Goal: Task Accomplishment & Management: Complete application form

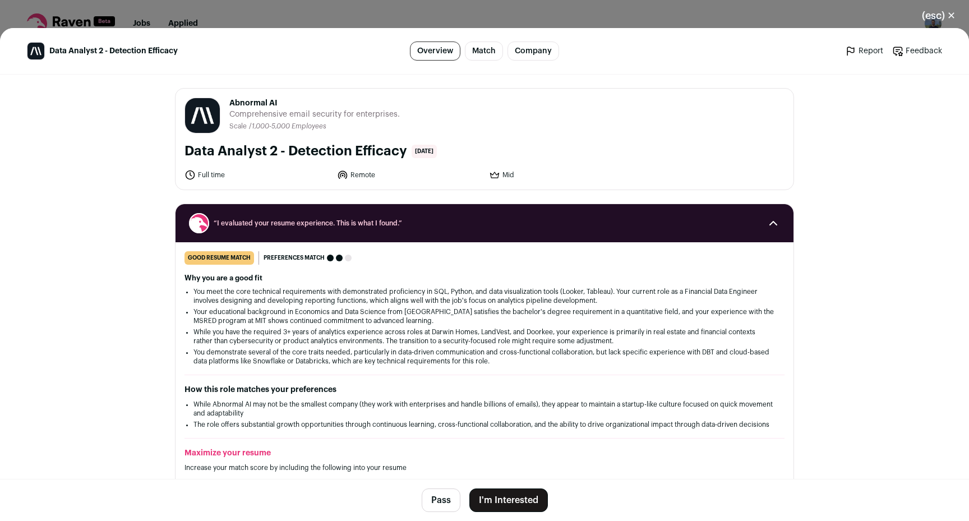
click at [511, 505] on button "I'm Interested" at bounding box center [508, 500] width 79 height 24
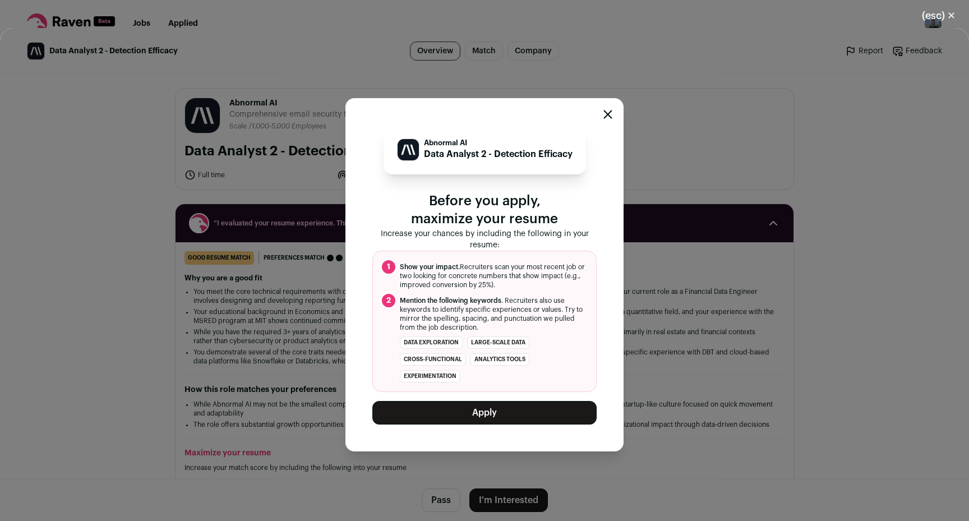
click at [517, 412] on button "Apply" at bounding box center [484, 413] width 224 height 24
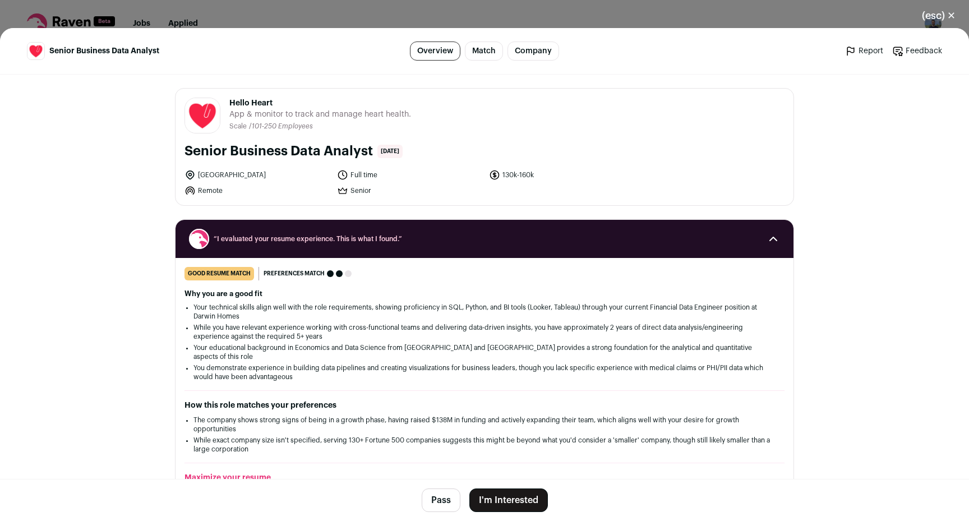
click at [524, 496] on button "I'm Interested" at bounding box center [508, 500] width 79 height 24
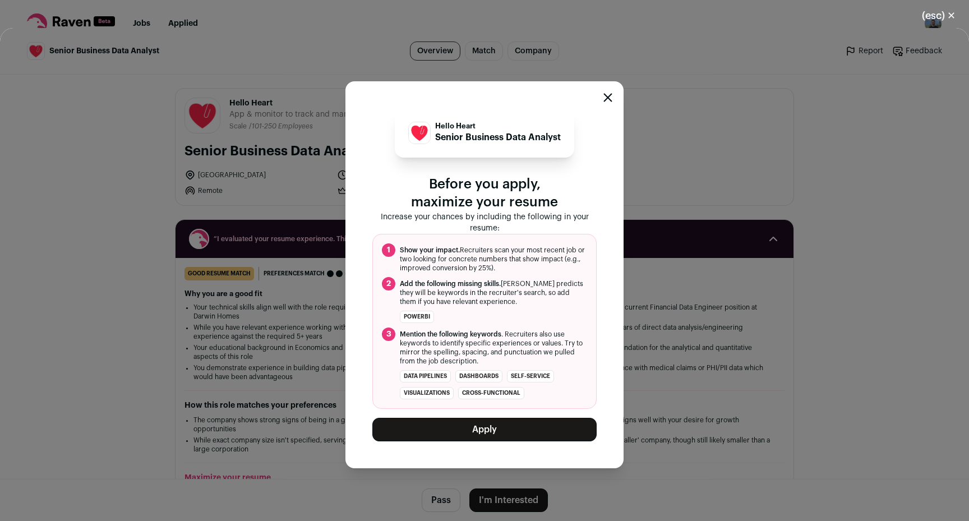
click at [529, 425] on button "Apply" at bounding box center [484, 430] width 224 height 24
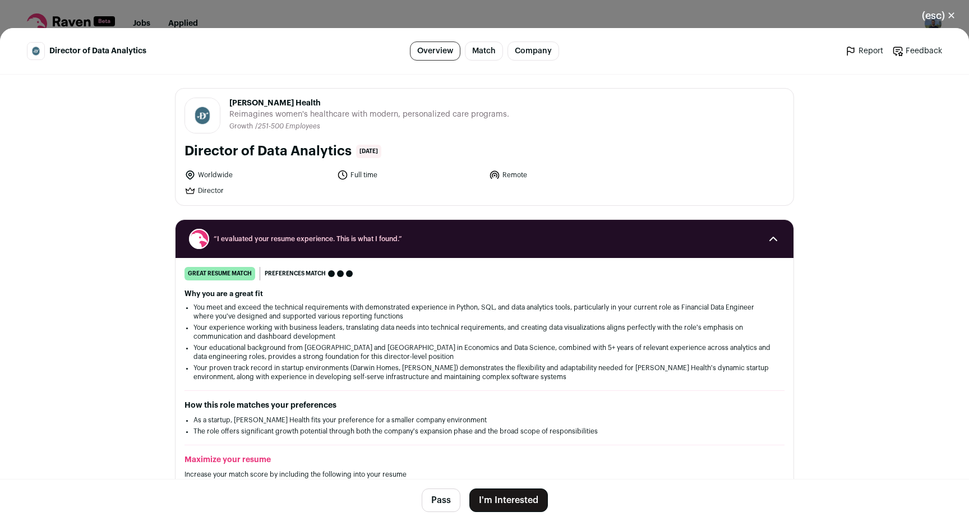
click at [491, 497] on button "I'm Interested" at bounding box center [508, 500] width 79 height 24
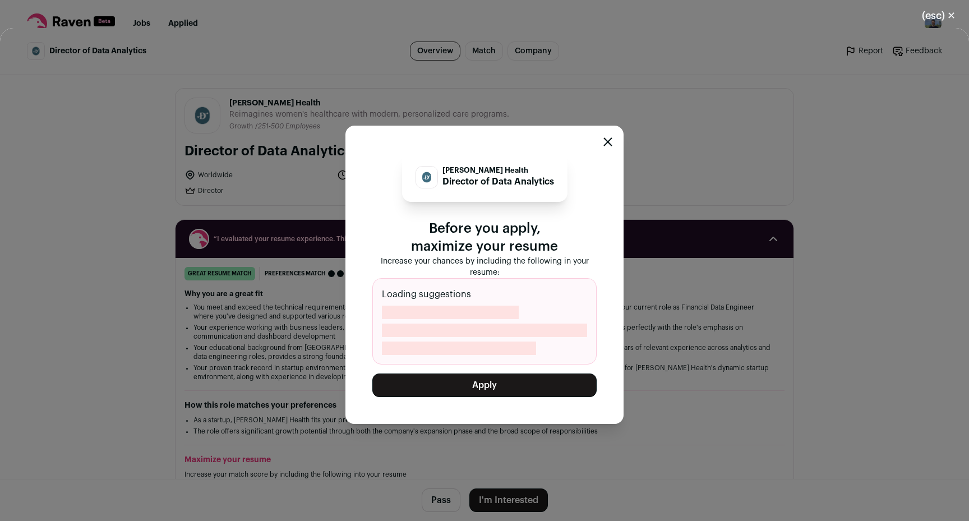
click at [496, 388] on button "Apply" at bounding box center [484, 386] width 224 height 24
